Goal: Task Accomplishment & Management: Manage account settings

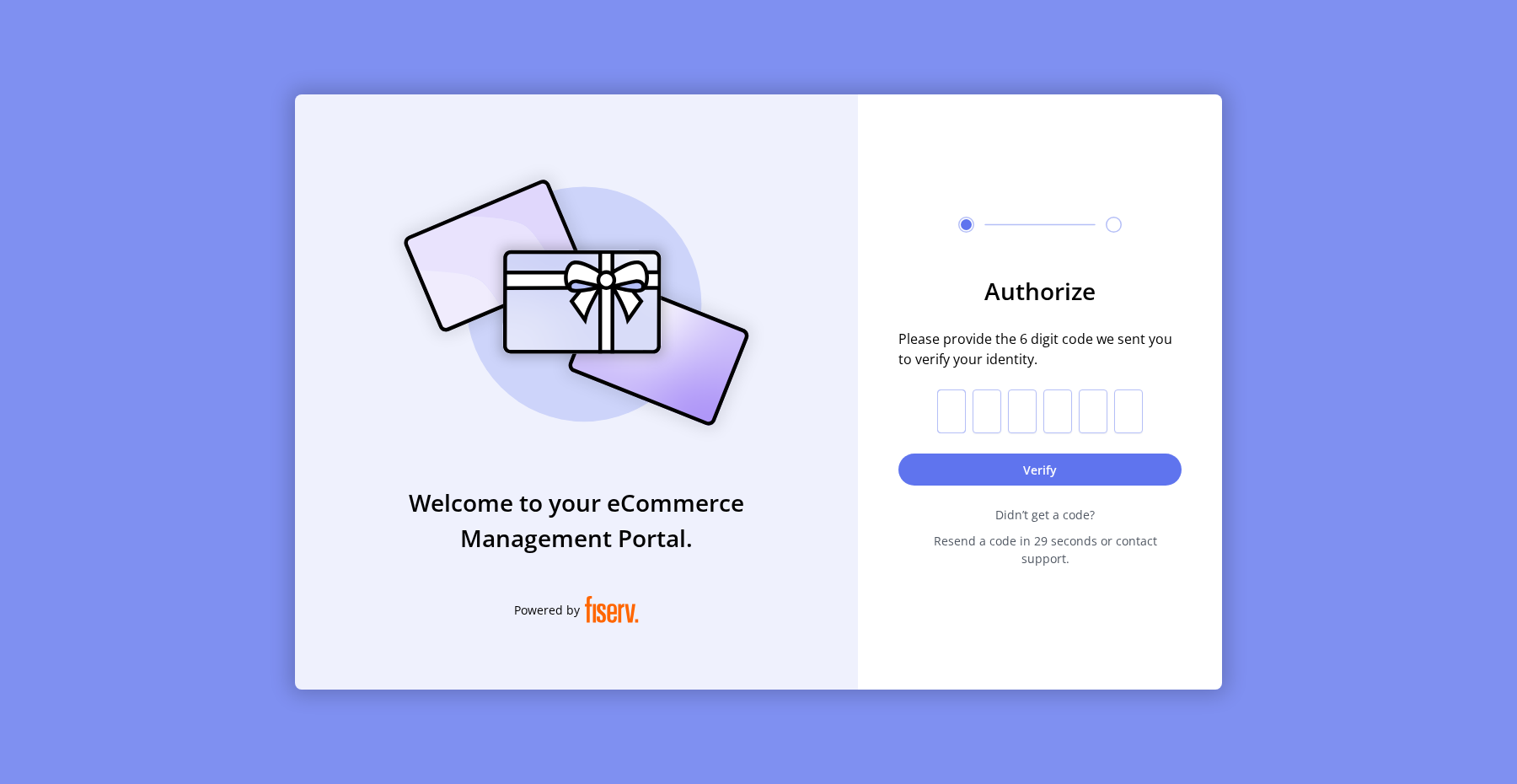
click at [954, 411] on input "text" at bounding box center [952, 411] width 29 height 44
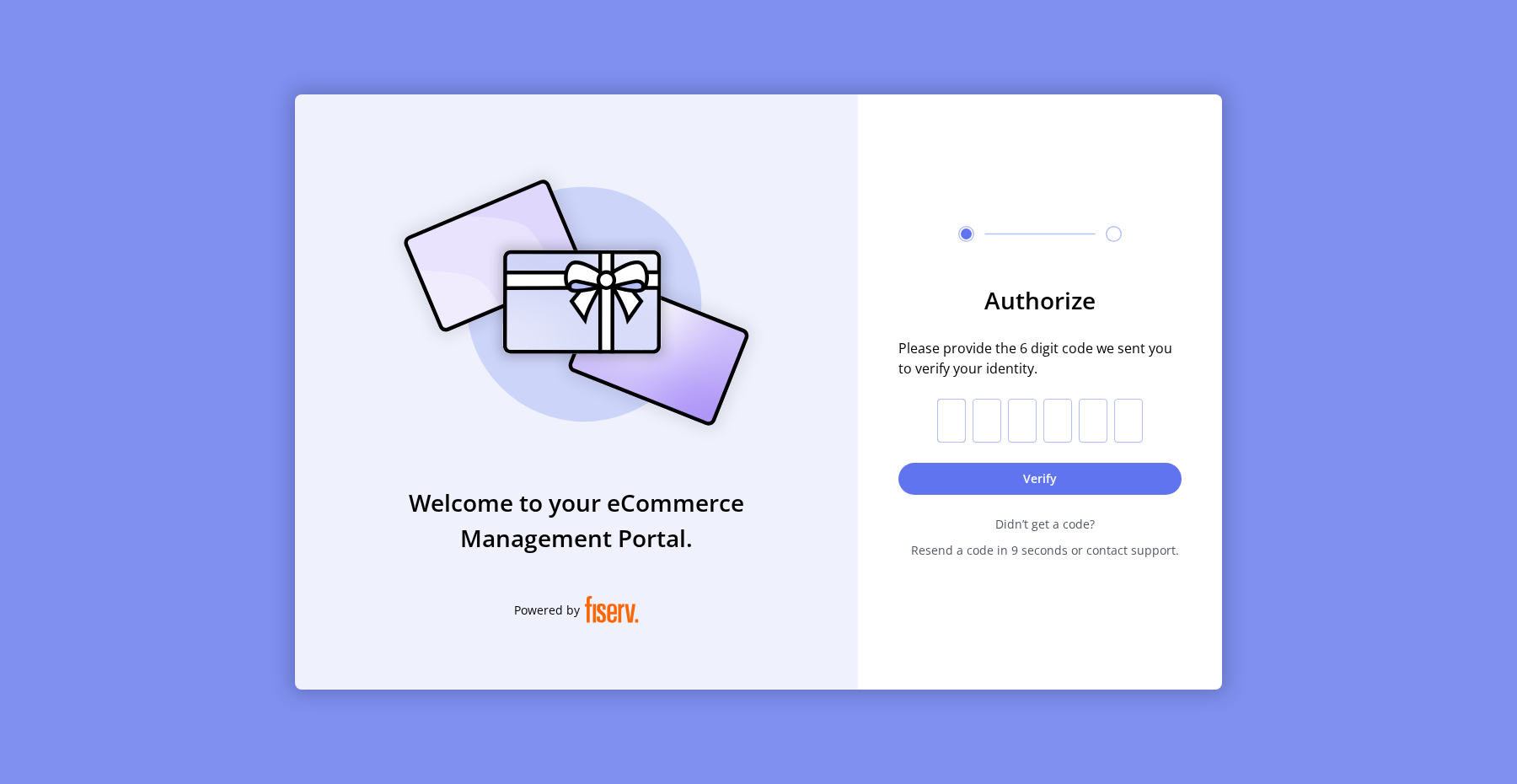
click at [955, 420] on input "text" at bounding box center [952, 420] width 29 height 44
paste input "*"
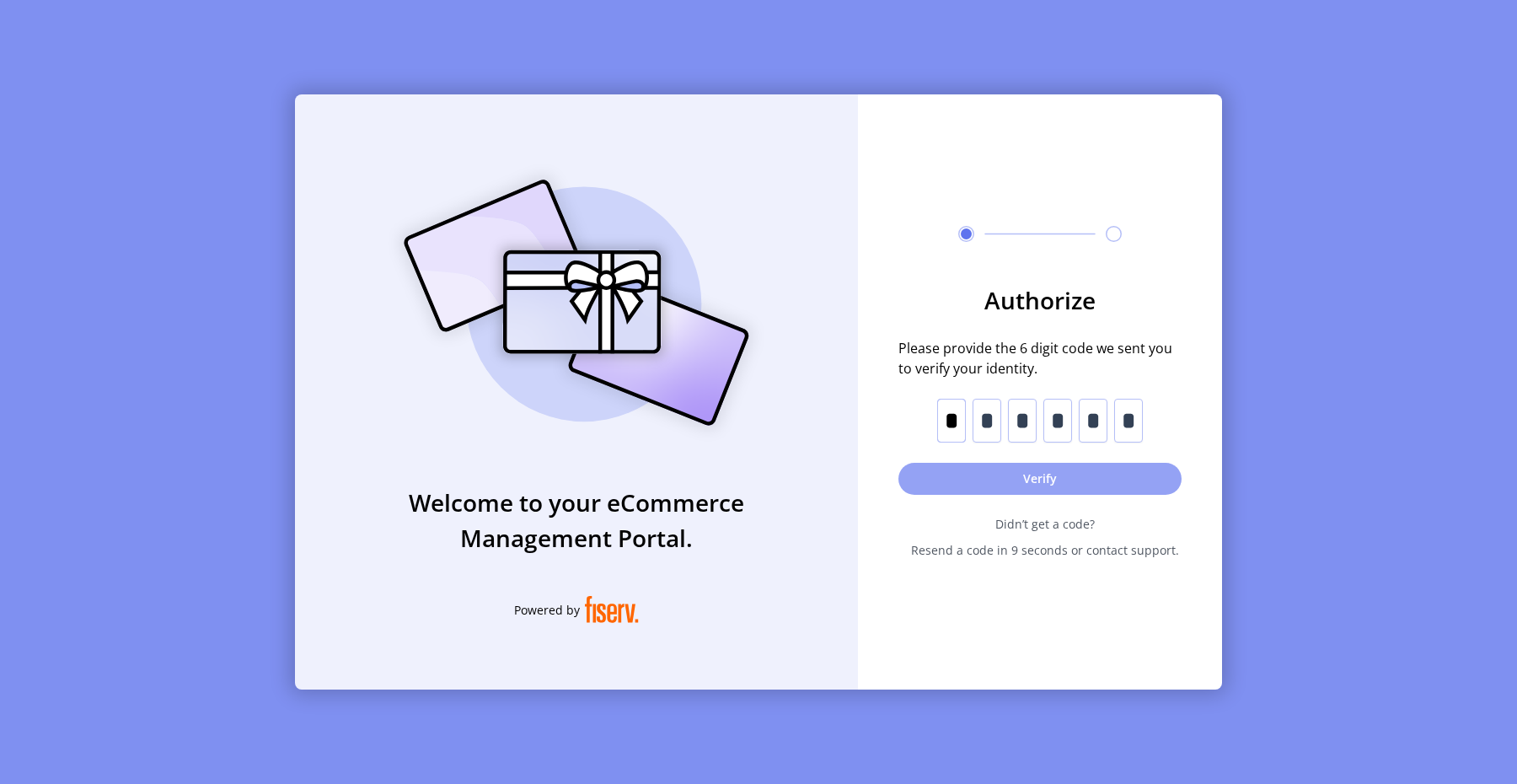
type input "*"
click at [986, 471] on button "Verify" at bounding box center [1040, 478] width 283 height 32
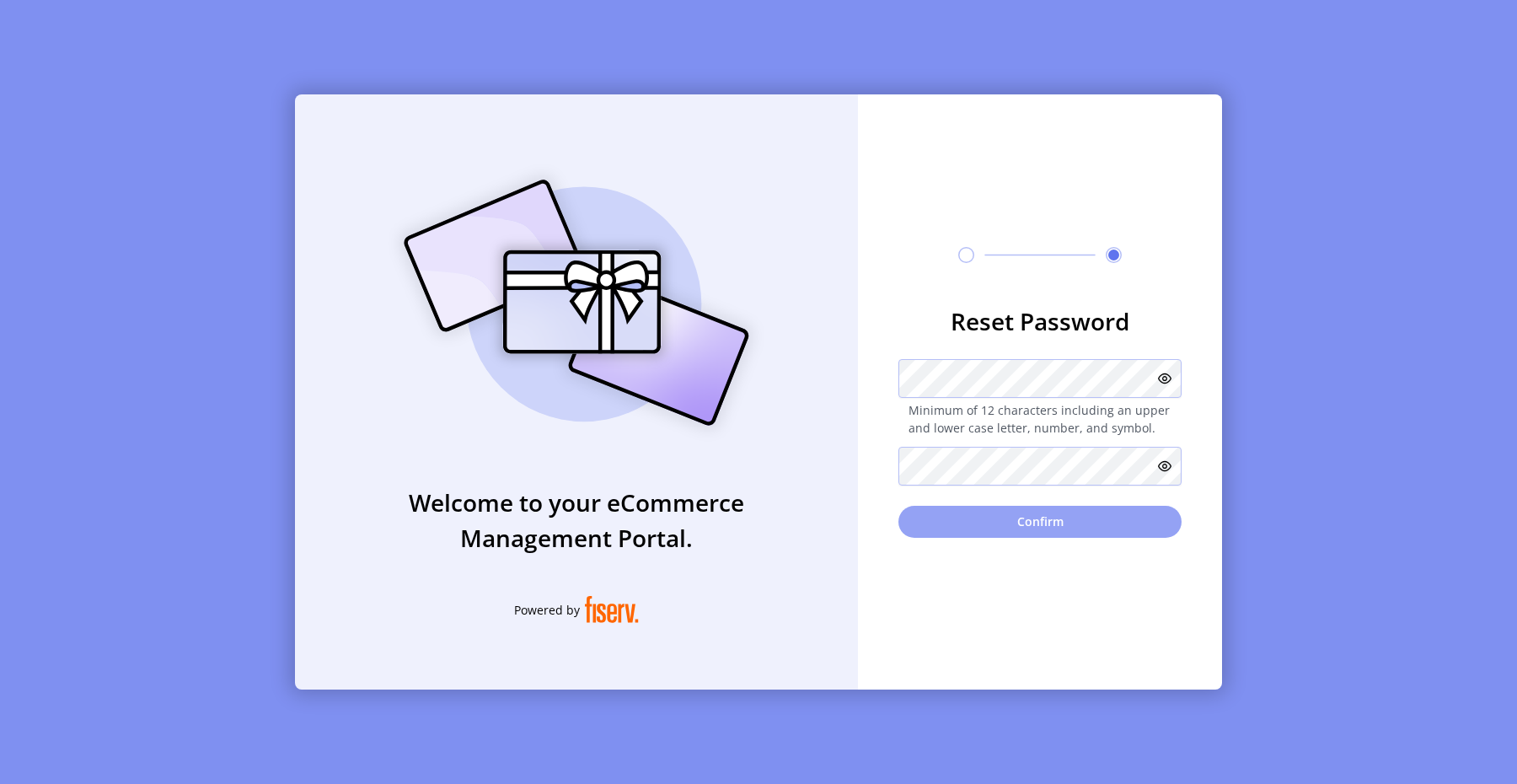
click at [1006, 510] on button "Confirm" at bounding box center [1040, 521] width 283 height 32
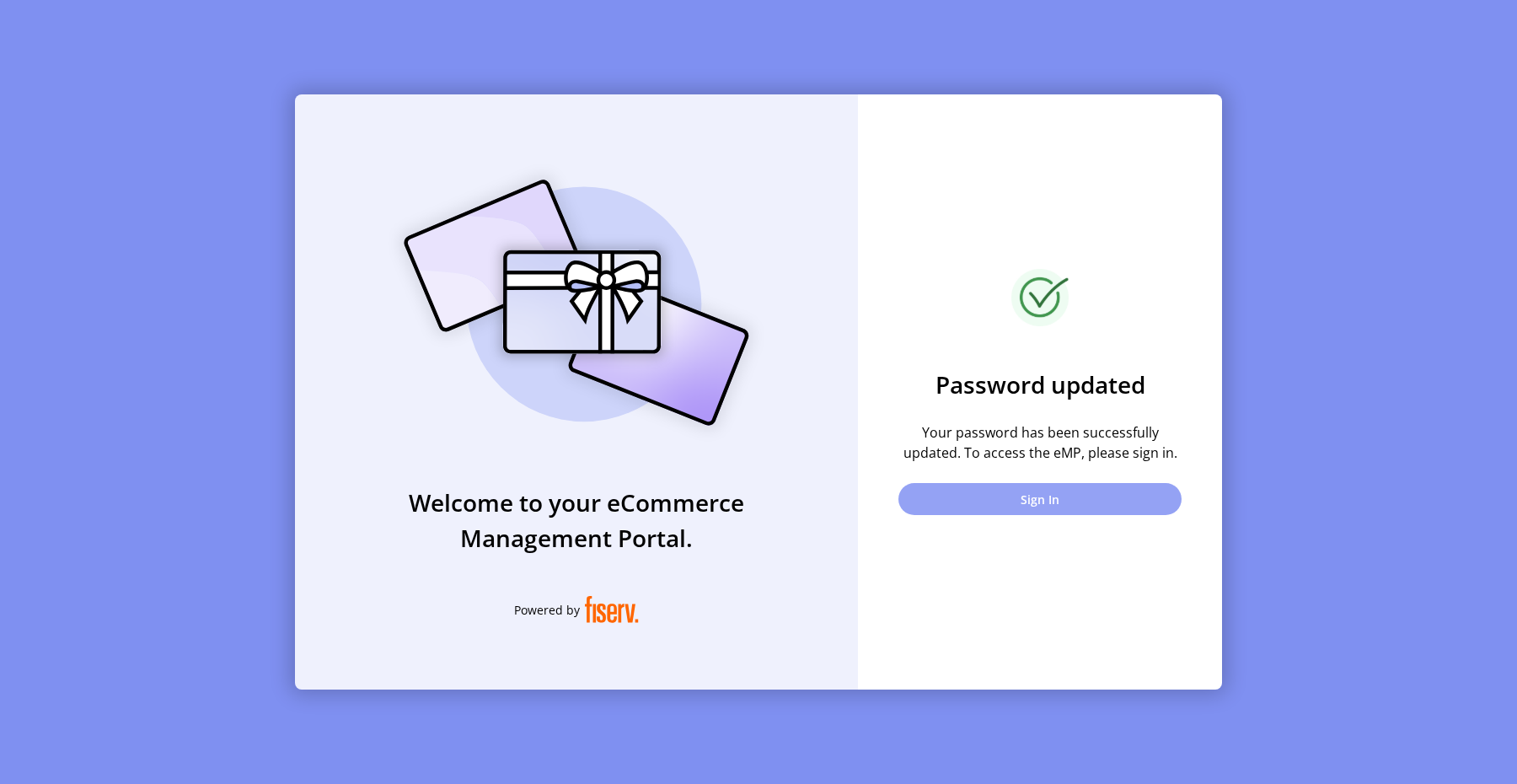
click at [1086, 502] on button "Sign In" at bounding box center [1040, 499] width 283 height 32
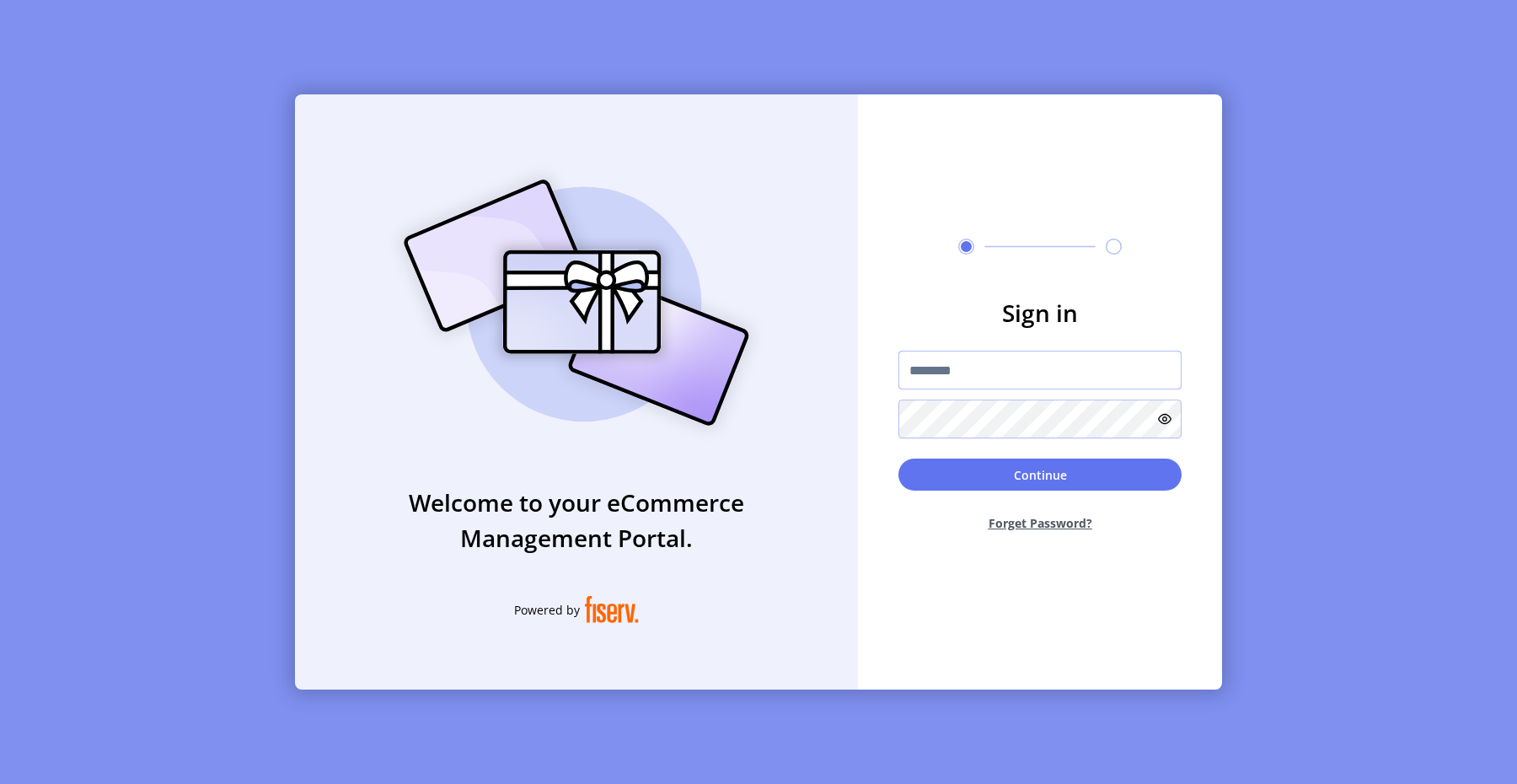
click at [1013, 373] on input "text" at bounding box center [1040, 370] width 283 height 39
paste input "**********"
type input "**********"
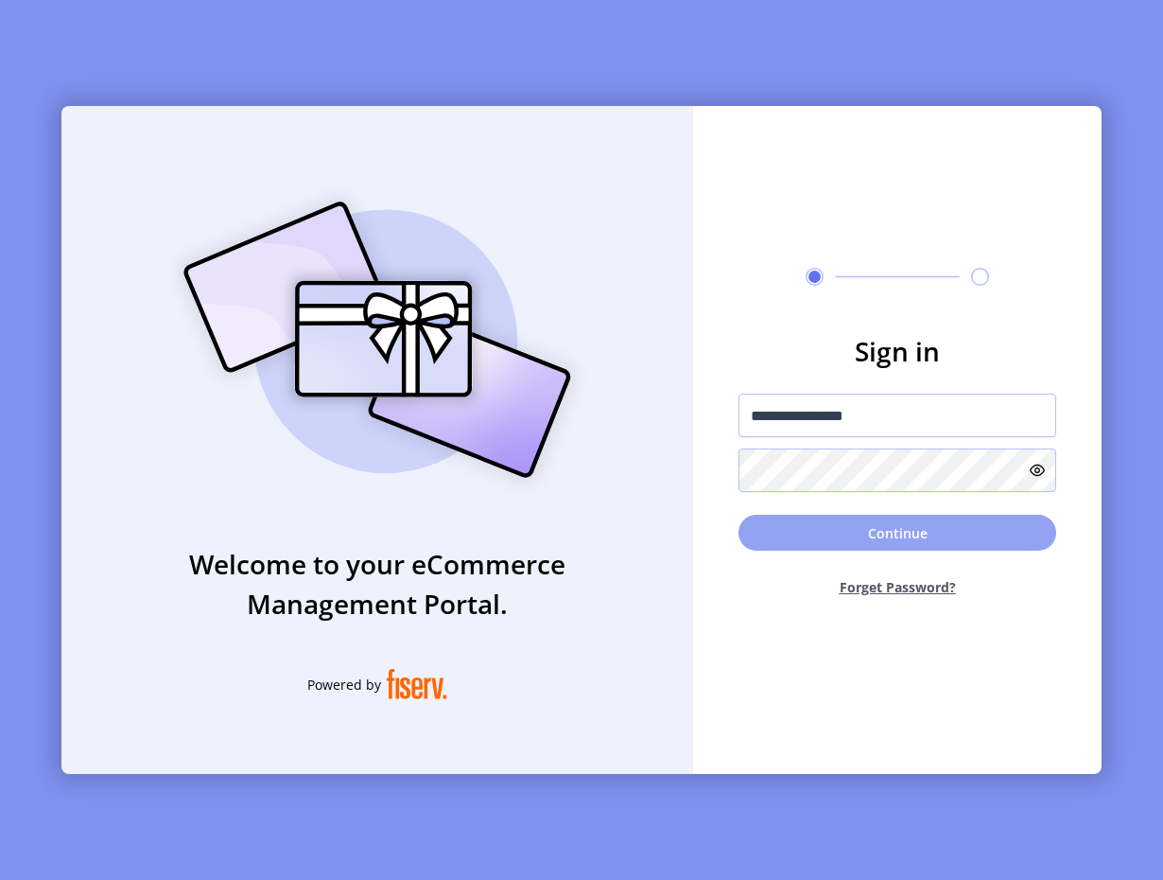
click at [1022, 543] on button "Continue" at bounding box center [898, 533] width 318 height 36
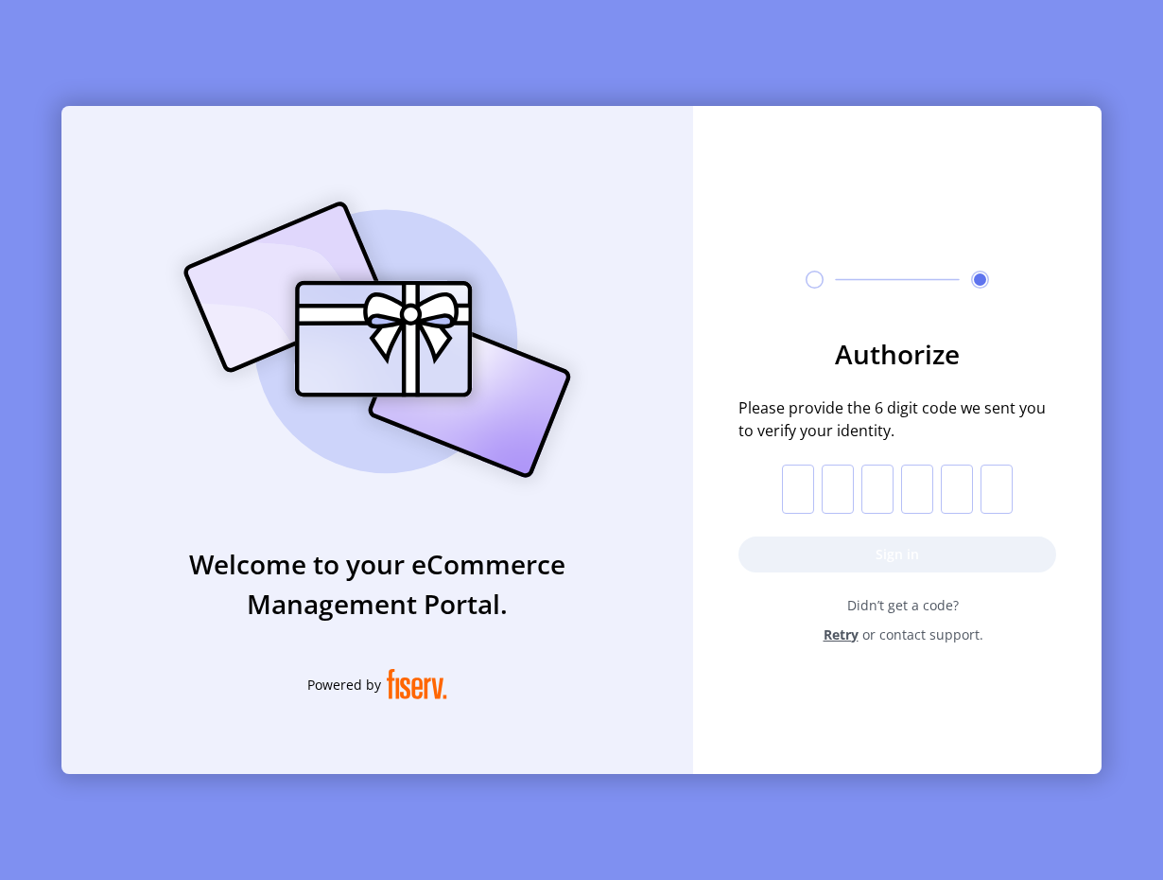
click at [790, 482] on input "text" at bounding box center [798, 488] width 32 height 49
paste input "*"
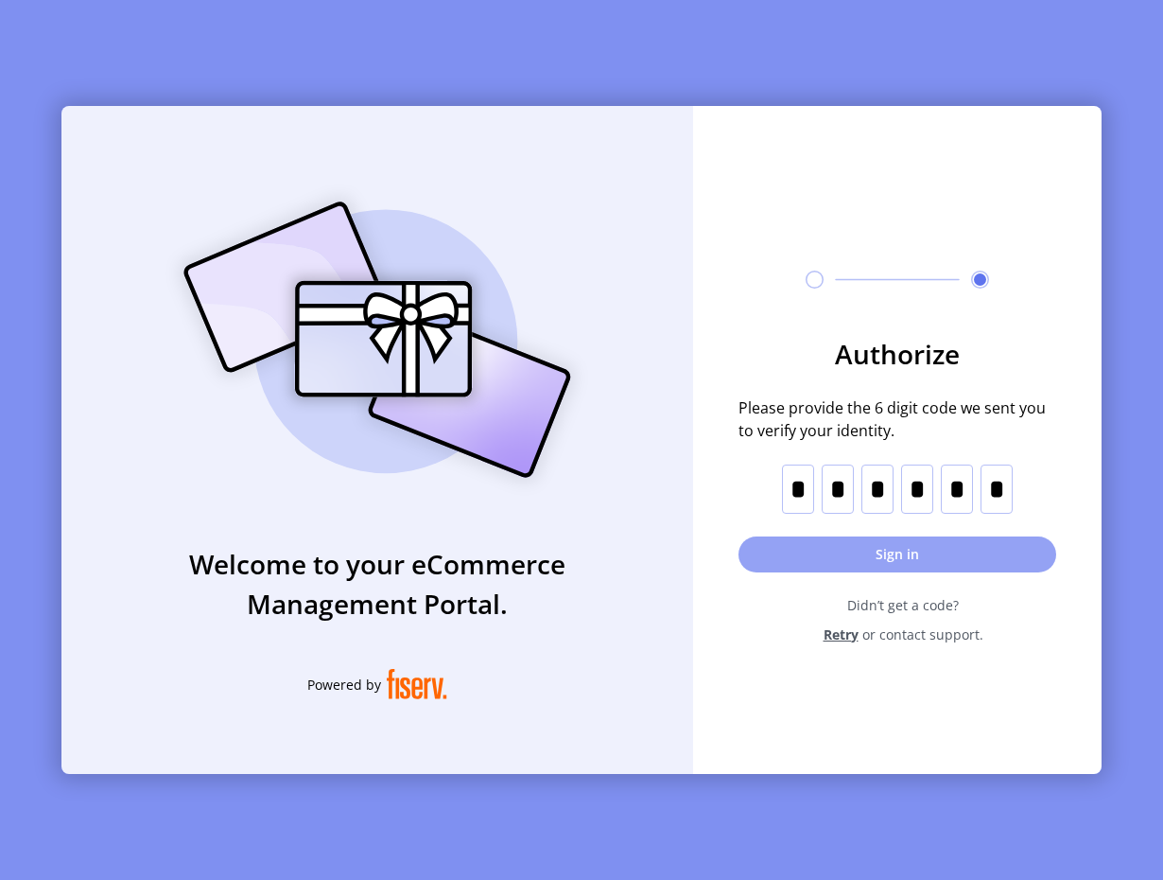
type input "*"
click at [847, 558] on button "Sign in" at bounding box center [898, 554] width 318 height 36
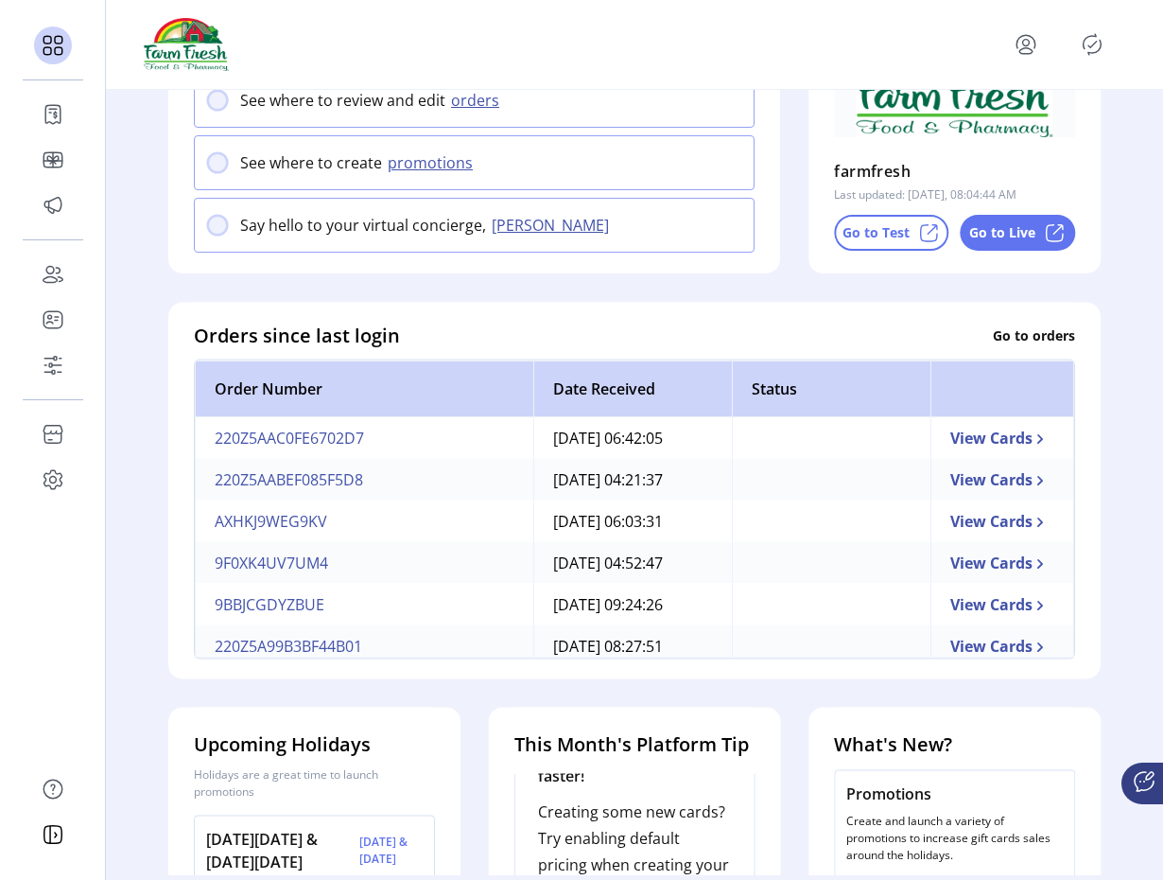
scroll to position [323, 0]
